Goal: Contribute content: Add original content to the website for others to see

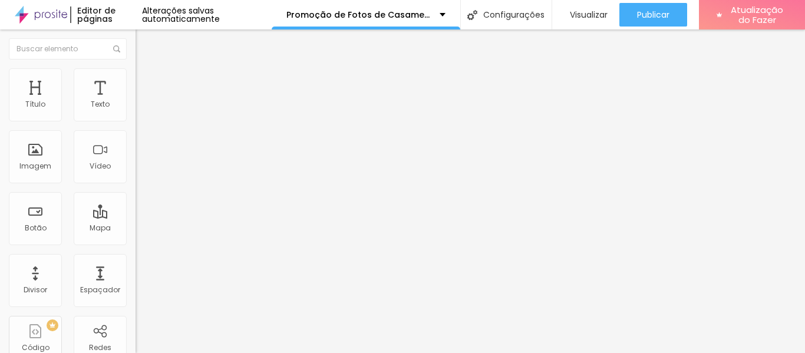
click at [136, 175] on button "button" at bounding box center [144, 168] width 17 height 12
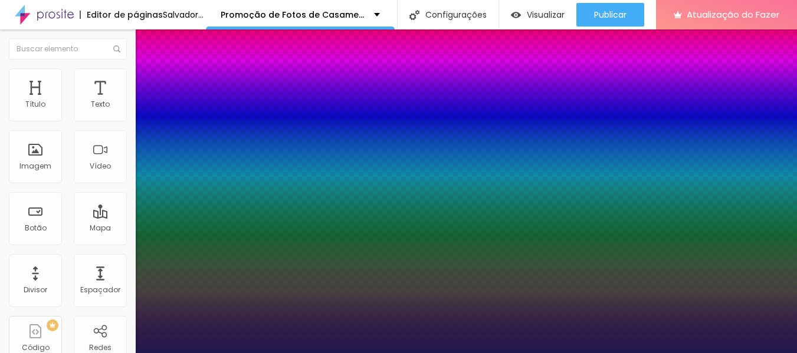
type input "1"
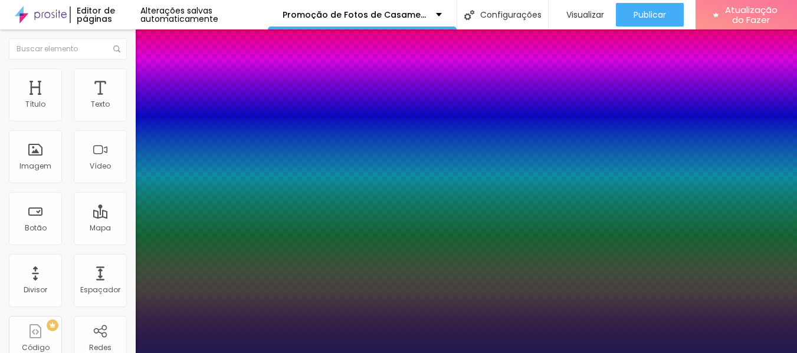
type input "8"
type input "2"
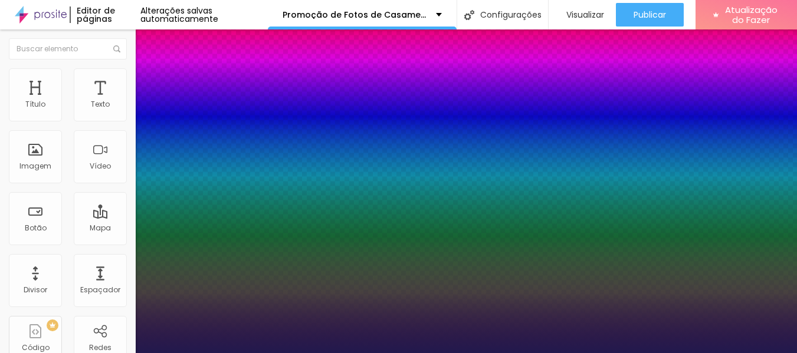
type input "1"
type input "20"
type input "1"
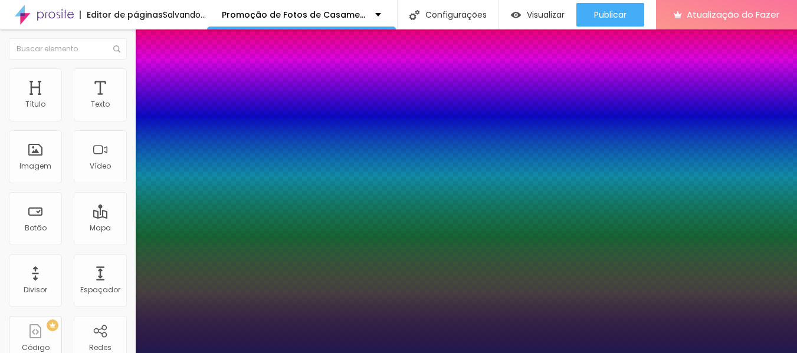
type input "20"
click at [646, 353] on div at bounding box center [398, 353] width 797 height 0
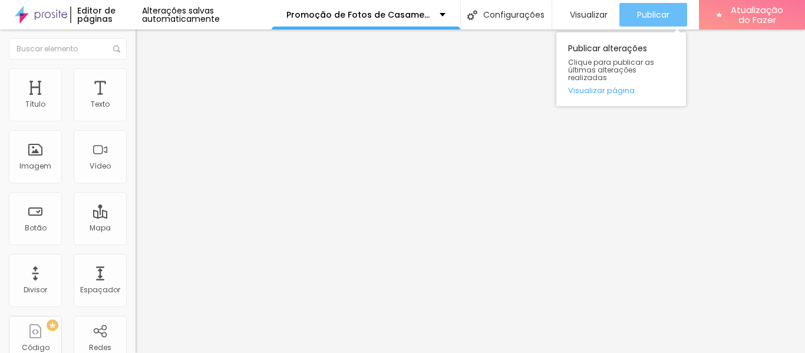
click at [640, 18] on font "Publicar" at bounding box center [653, 15] width 32 height 12
click at [658, 21] on div "Publicar" at bounding box center [653, 15] width 32 height 24
